Goal: Information Seeking & Learning: Learn about a topic

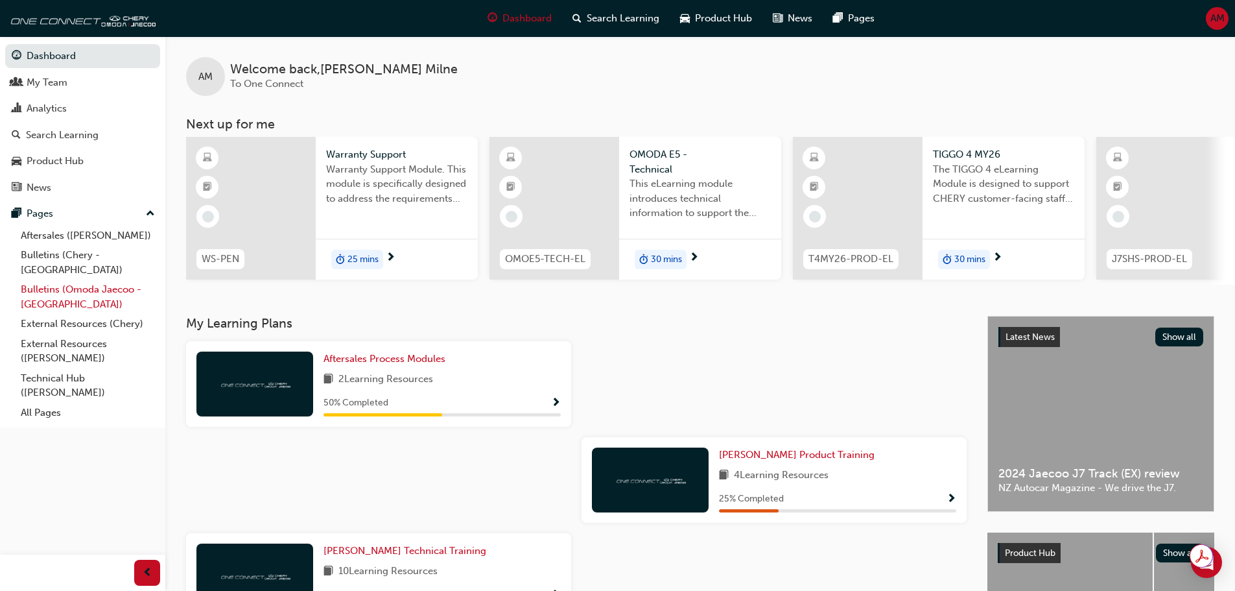
click at [54, 279] on link "Bulletins (Omoda Jaecoo - [GEOGRAPHIC_DATA])" at bounding box center [88, 296] width 145 height 34
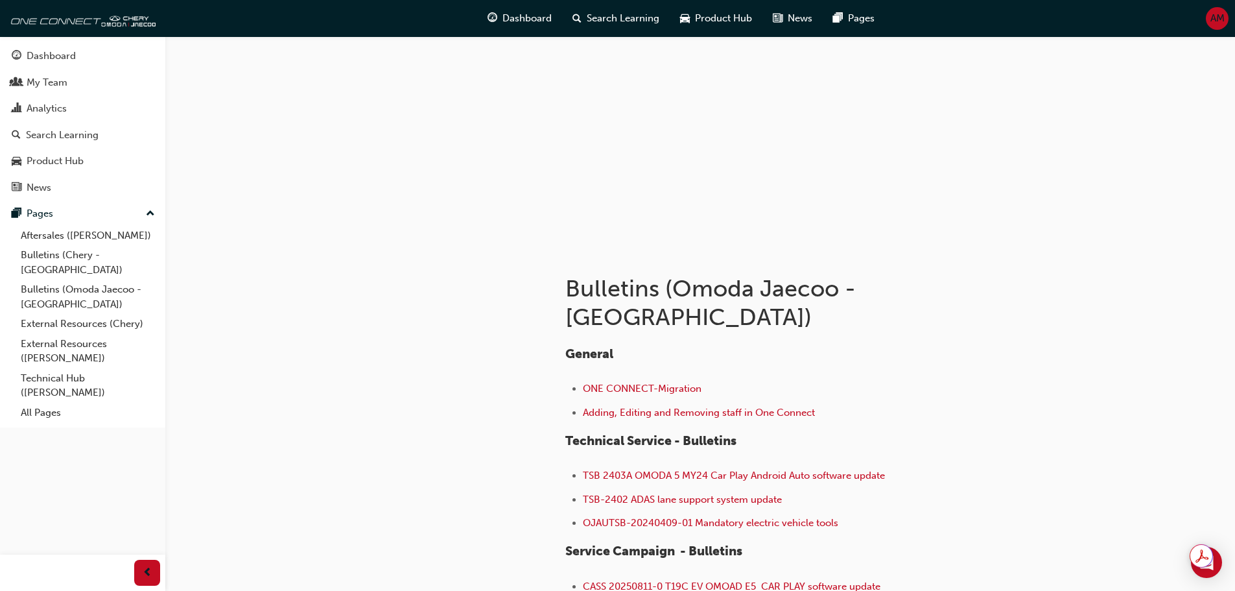
scroll to position [150, 0]
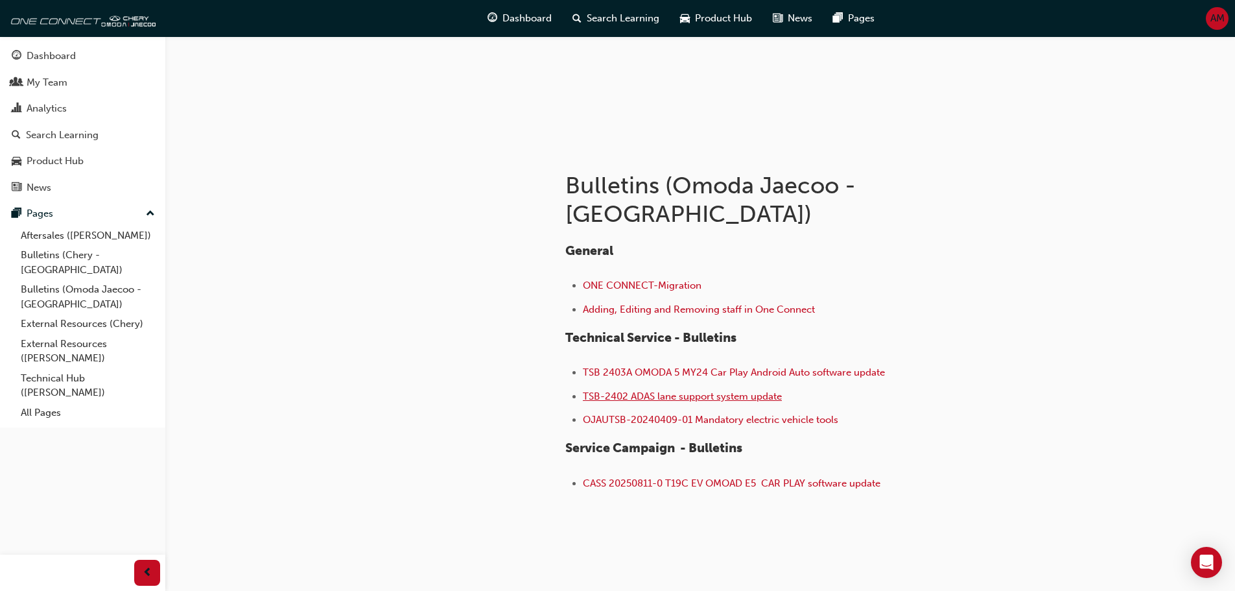
click at [643, 390] on span "TSB-2402 ADAS lane support system update" at bounding box center [682, 396] width 199 height 12
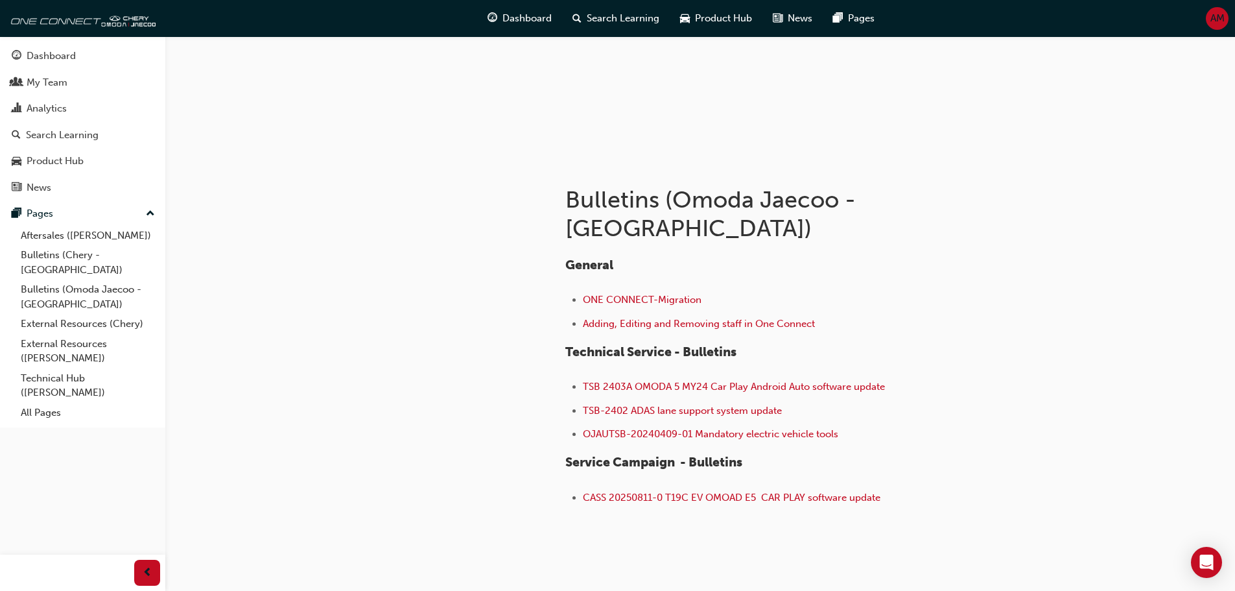
scroll to position [150, 0]
